Goal: Task Accomplishment & Management: Use online tool/utility

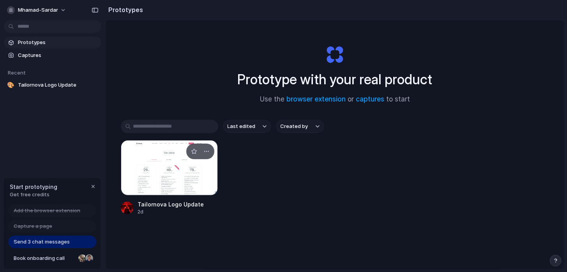
drag, startPoint x: 151, startPoint y: 186, endPoint x: 196, endPoint y: 184, distance: 44.9
click at [196, 184] on div at bounding box center [169, 167] width 97 height 55
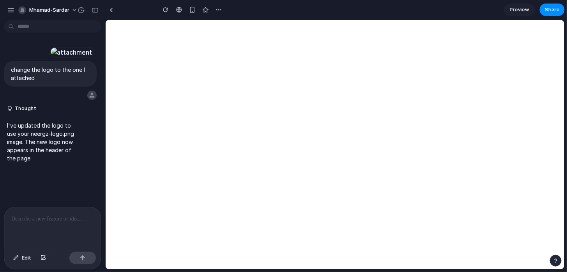
type input "**********"
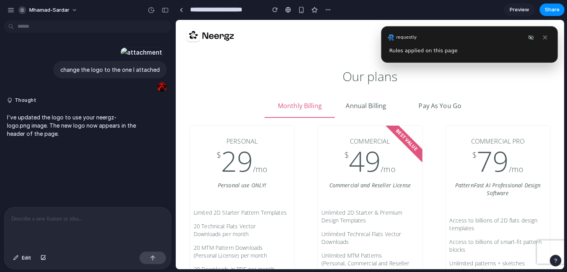
click at [90, 207] on div at bounding box center [87, 227] width 167 height 41
